Goal: Check status: Check status

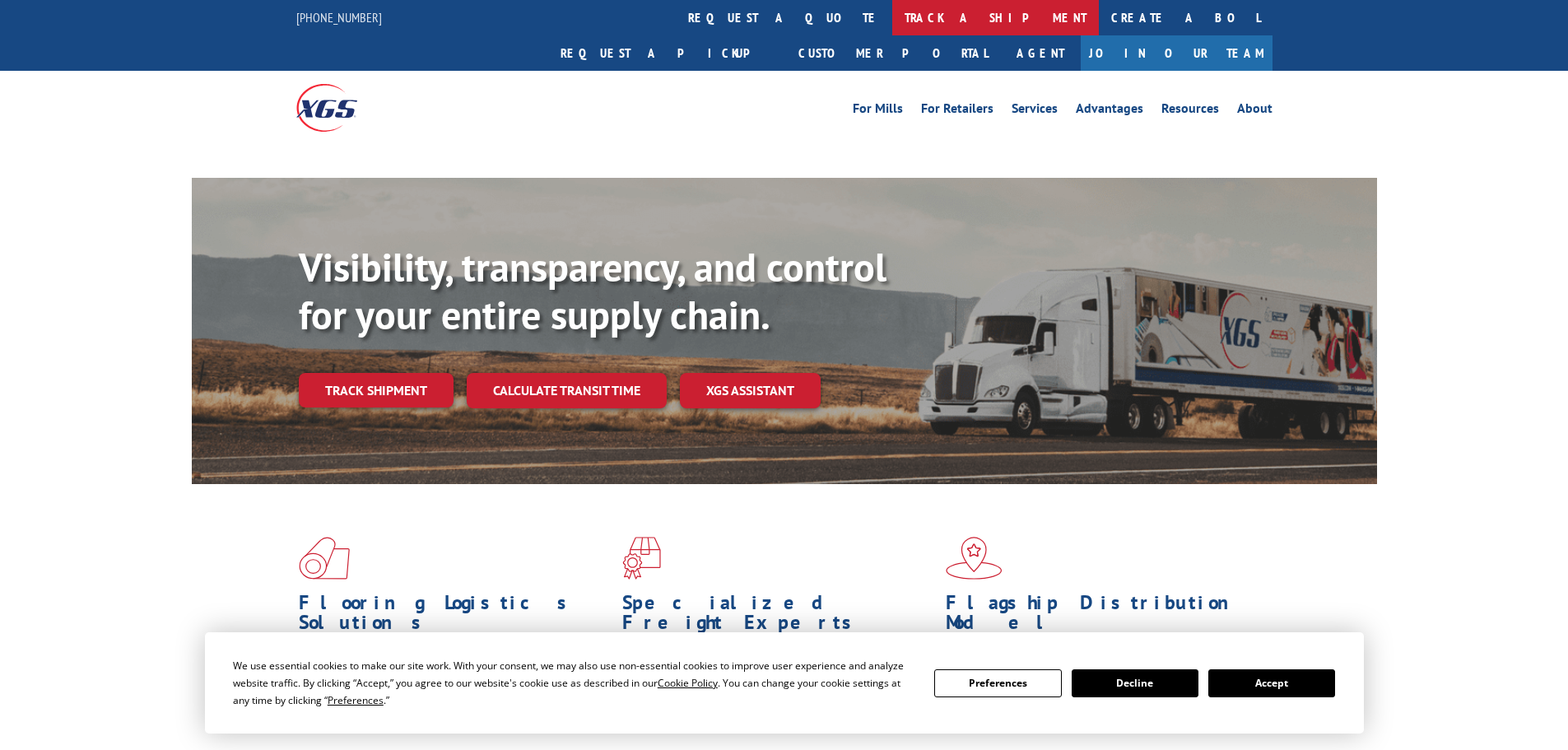
click at [892, 11] on link "track a shipment" at bounding box center [995, 18] width 207 height 36
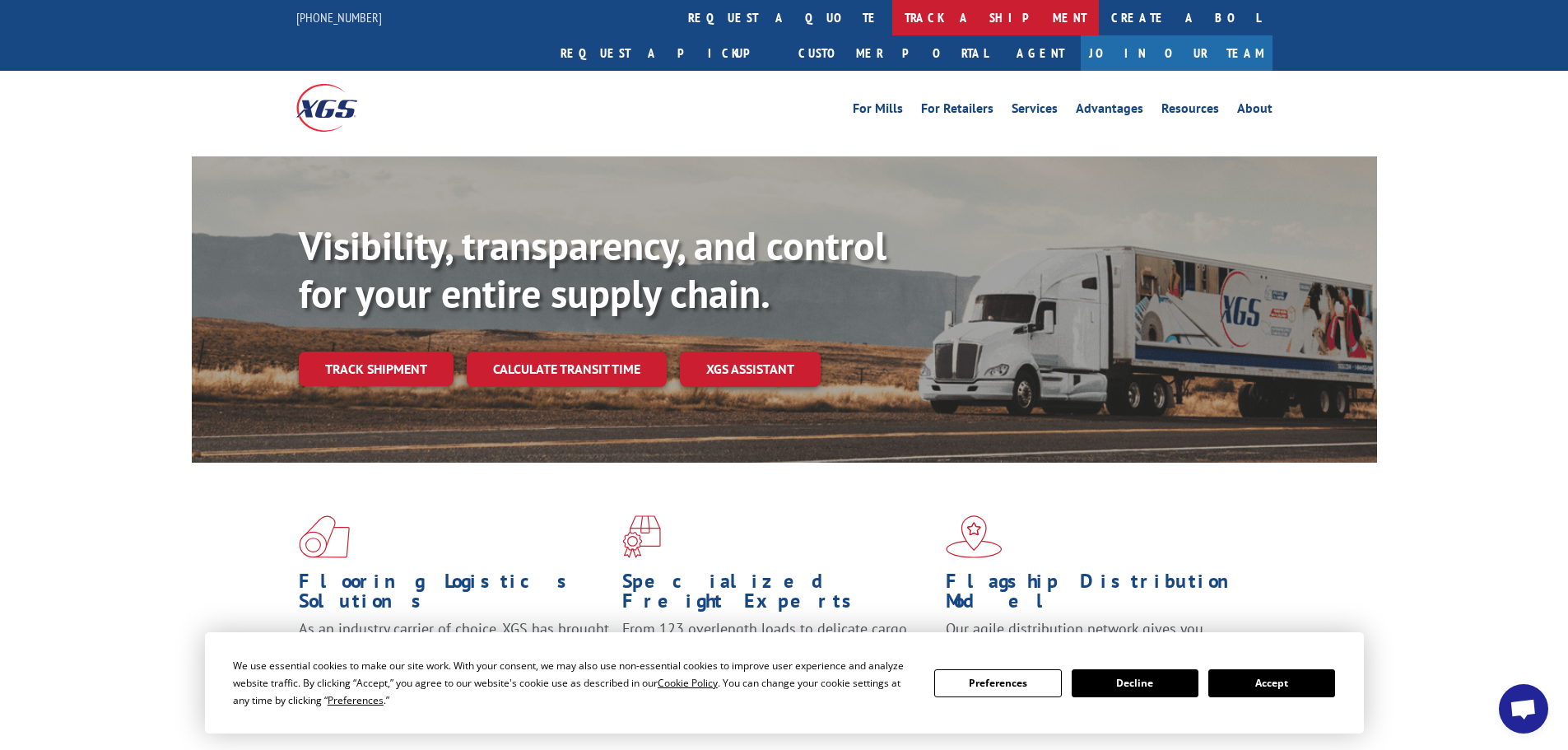
click at [892, 3] on link "track a shipment" at bounding box center [995, 18] width 207 height 36
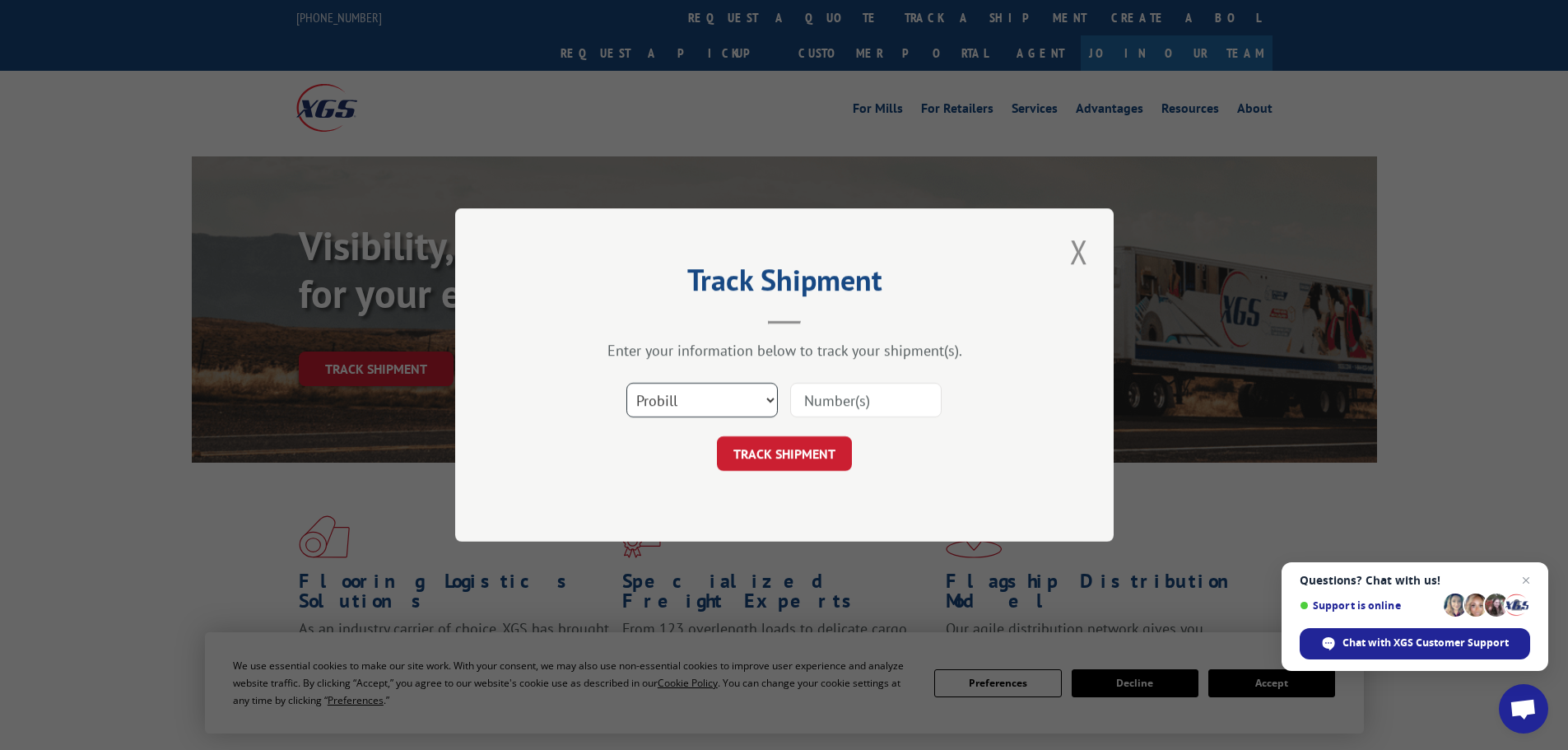
click at [722, 392] on select "Select category... Probill BOL PO" at bounding box center [701, 400] width 151 height 35
select select "po"
click at [626, 383] on select "Select category... Probill BOL PO" at bounding box center [701, 400] width 151 height 35
click at [820, 405] on input at bounding box center [866, 400] width 151 height 35
paste input "67533591"
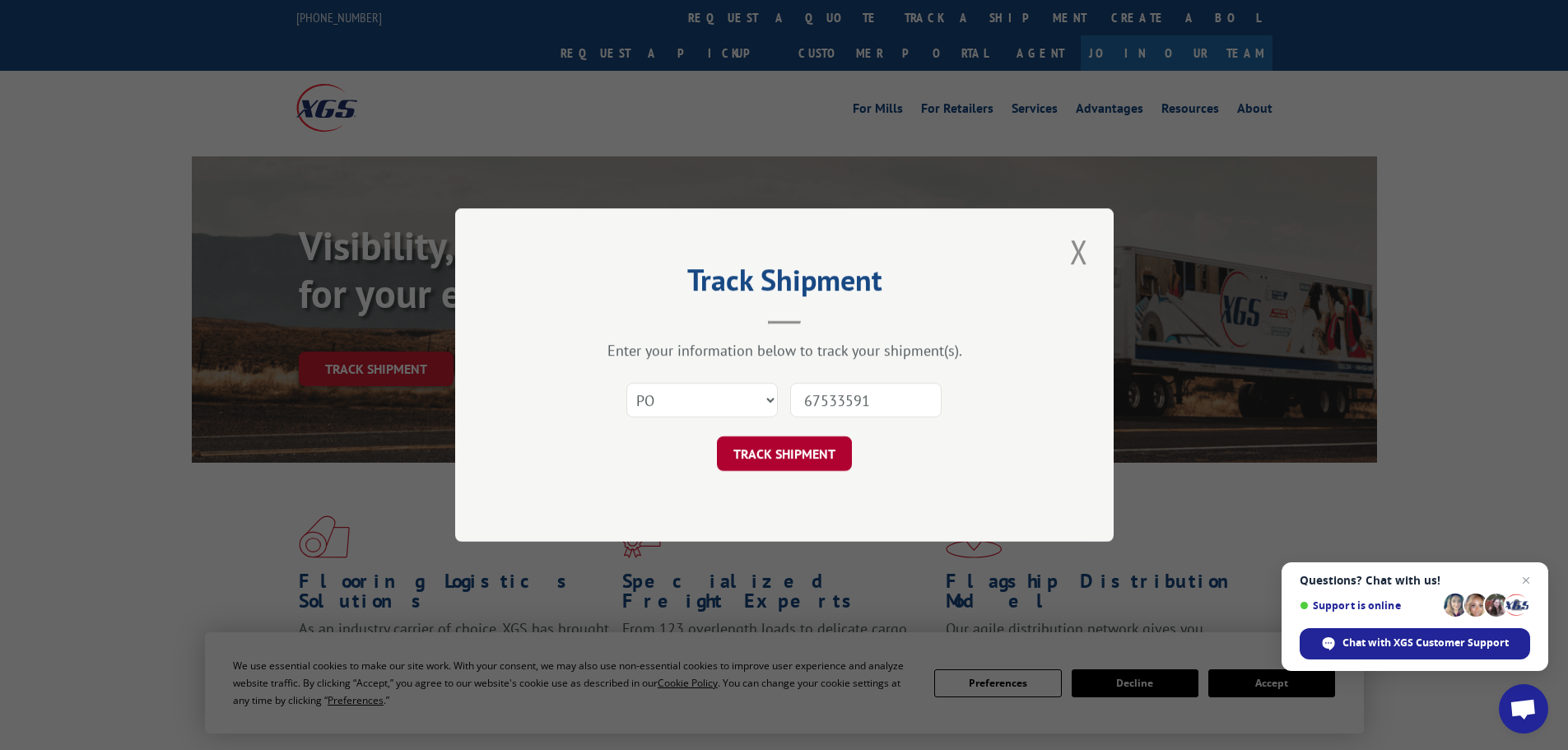
type input "67533591"
click at [798, 457] on button "TRACK SHIPMENT" at bounding box center [784, 453] width 135 height 35
